Goal: Information Seeking & Learning: Find specific fact

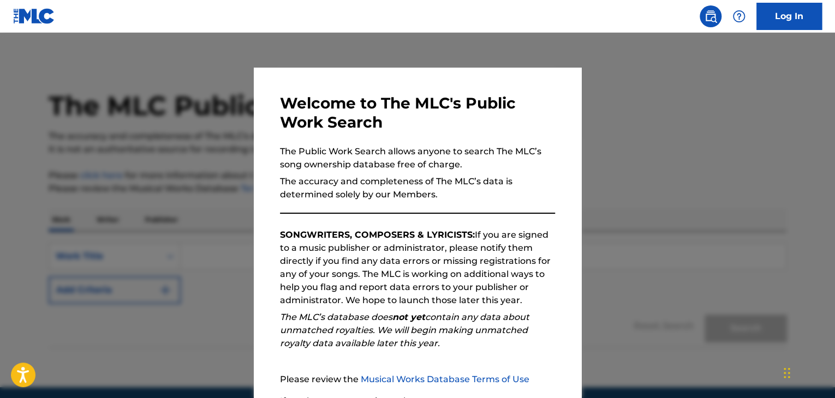
scroll to position [101, 0]
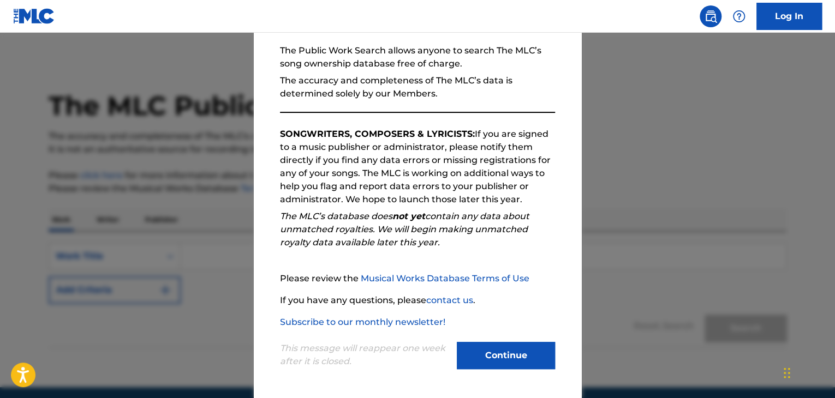
click at [483, 350] on button "Continue" at bounding box center [506, 355] width 98 height 27
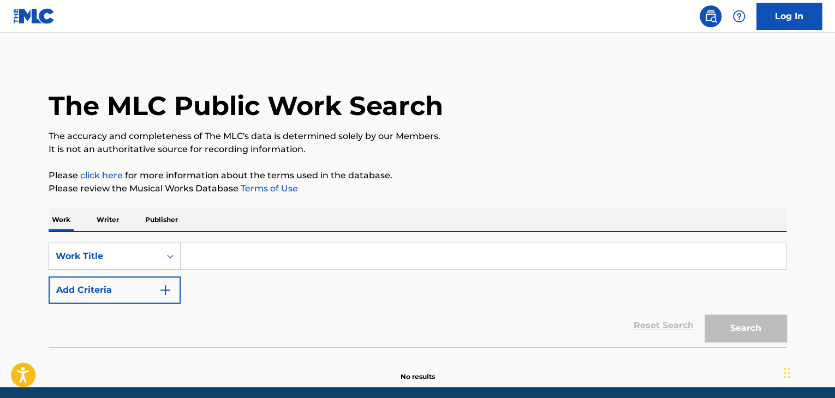
click at [255, 243] on input "Search Form" at bounding box center [483, 256] width 605 height 26
paste input "Astronaut in the Ocean"
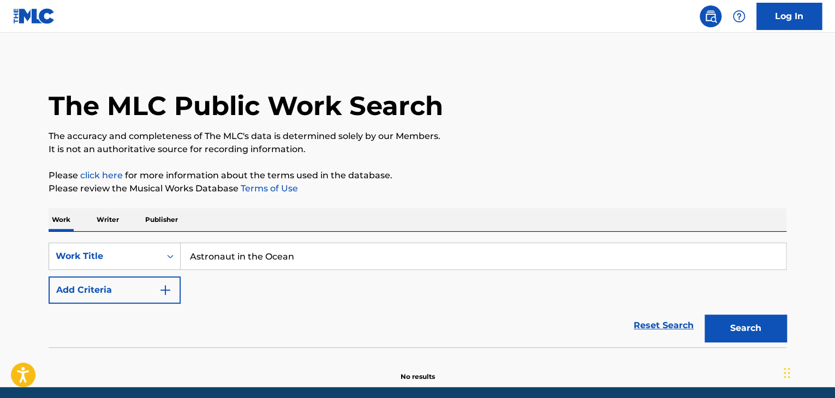
type input "Astronaut in the Ocean"
click at [178, 285] on button "Add Criteria" at bounding box center [115, 290] width 132 height 27
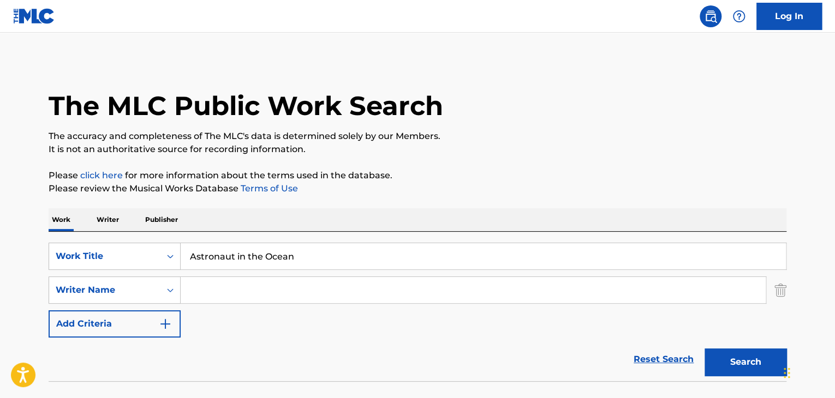
click at [244, 284] on input "Search Form" at bounding box center [473, 290] width 585 height 26
type input "Hapi"
click at [704, 349] on button "Search" at bounding box center [745, 362] width 82 height 27
drag, startPoint x: 663, startPoint y: 325, endPoint x: 709, endPoint y: 334, distance: 46.3
click at [665, 326] on div "SearchWithCriteriae2dce548-a472-40f3-9f42-77193e57b673 Work Title Astronaut in …" at bounding box center [418, 290] width 738 height 95
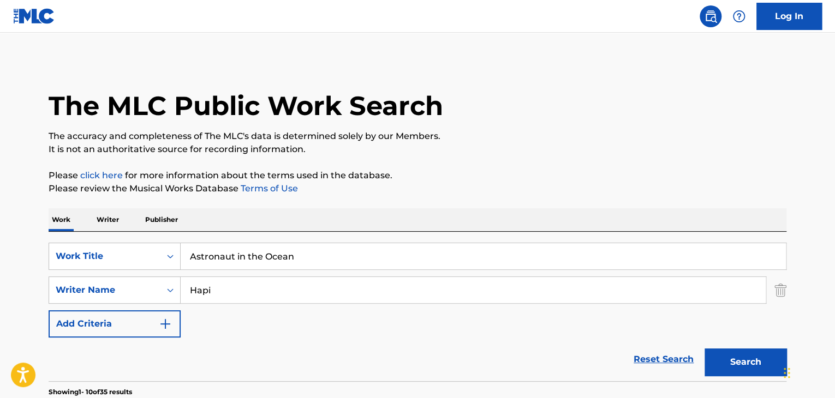
scroll to position [273, 0]
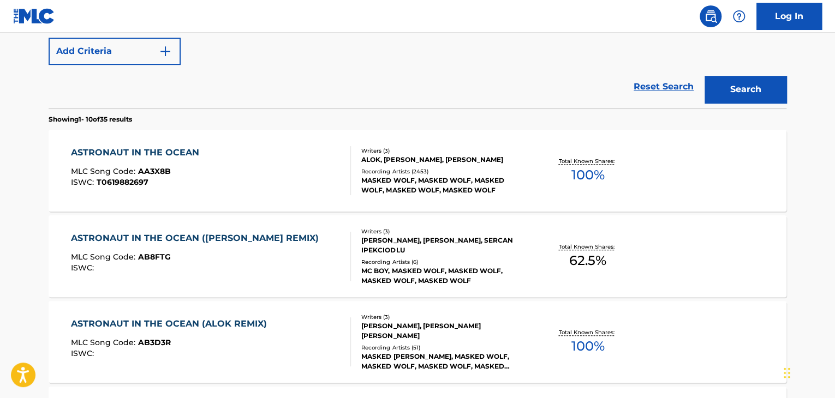
click at [173, 148] on div "ASTRONAUT IN THE OCEAN" at bounding box center [138, 152] width 134 height 13
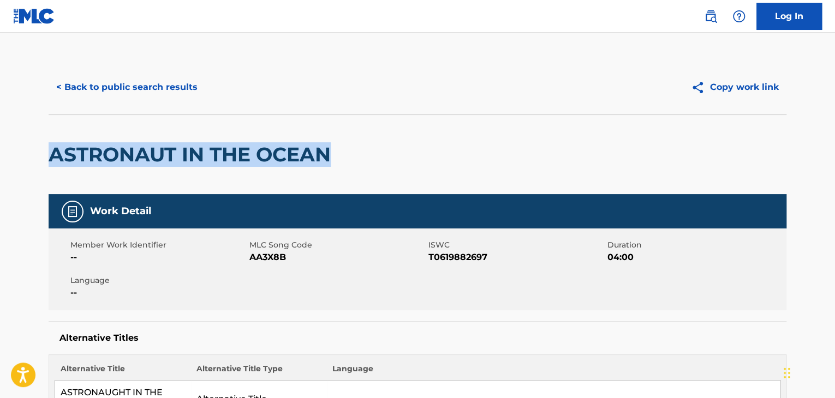
drag, startPoint x: 363, startPoint y: 157, endPoint x: 55, endPoint y: 147, distance: 308.9
click at [55, 147] on div "ASTRONAUT IN THE OCEAN" at bounding box center [418, 155] width 738 height 80
copy h2 "ASTRONAUT IN THE OCEAN"
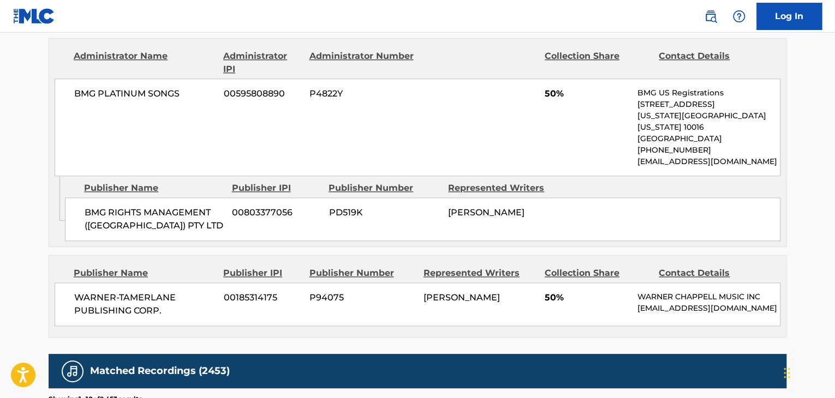
scroll to position [600, 0]
